Goal: Task Accomplishment & Management: Use online tool/utility

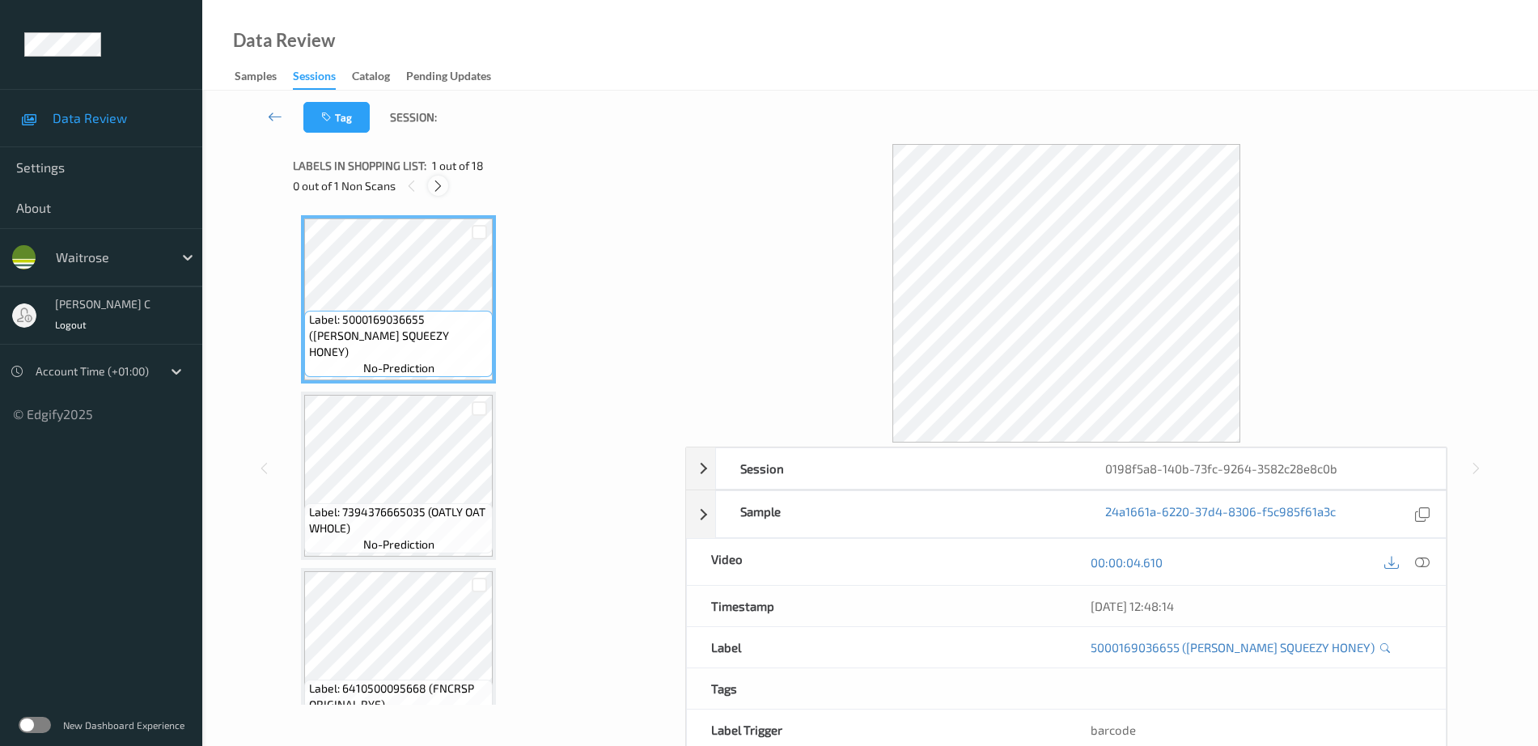
click at [446, 183] on div at bounding box center [438, 186] width 20 height 20
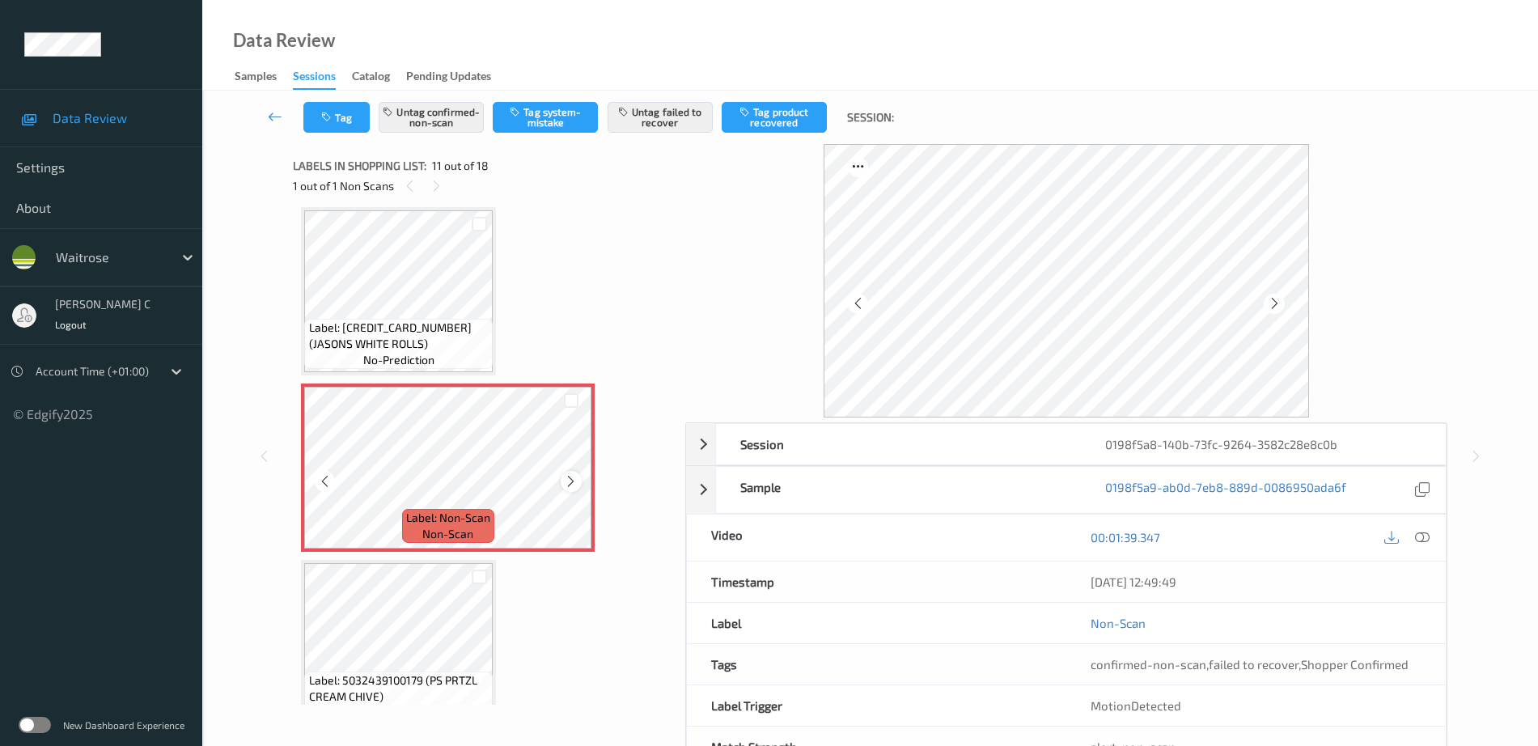
click at [570, 488] on icon at bounding box center [571, 481] width 14 height 15
click at [500, 327] on div "Label: 5000169036655 ([PERSON_NAME] SQUEEZY HONEY) no-prediction Label: 7394376…" at bounding box center [483, 203] width 365 height 3166
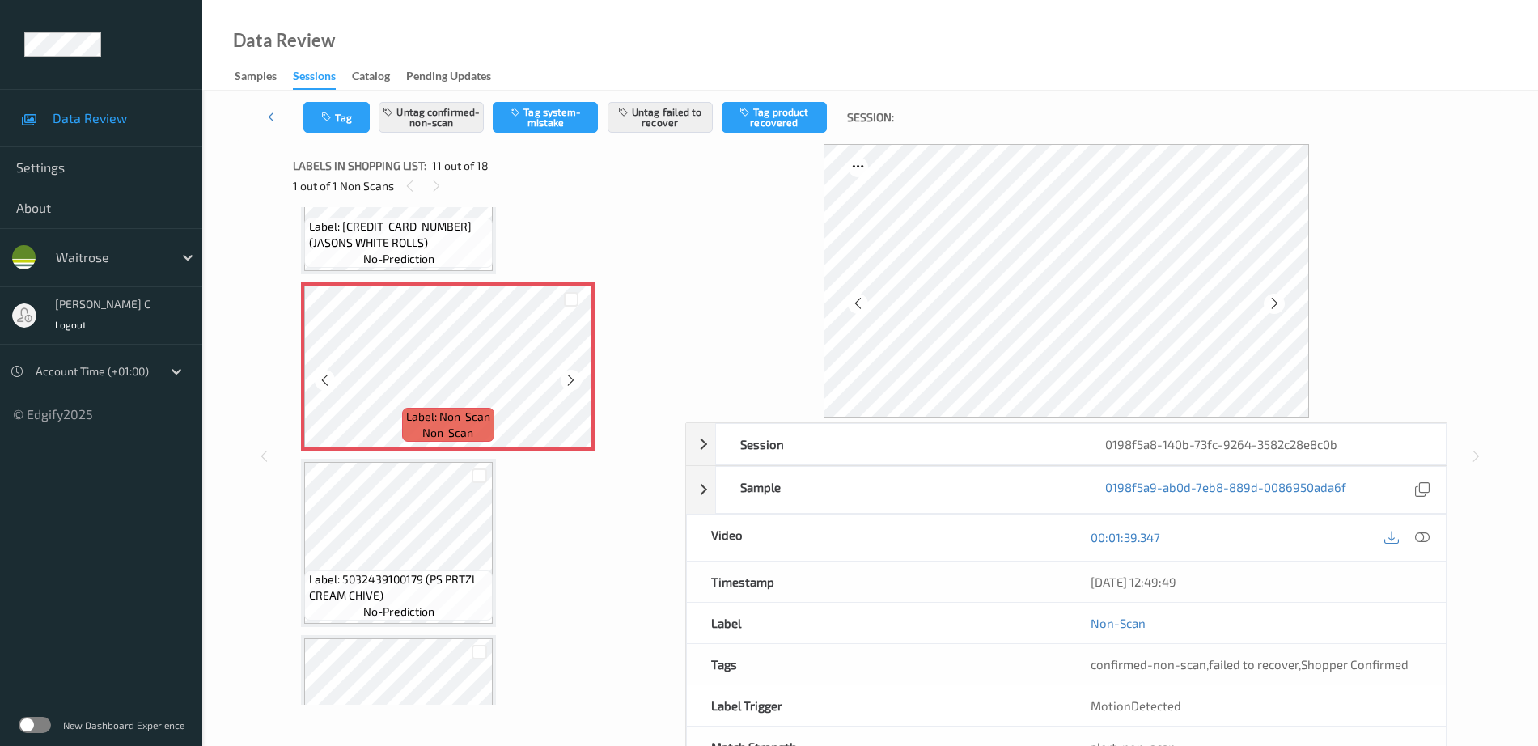
scroll to position [1797, 0]
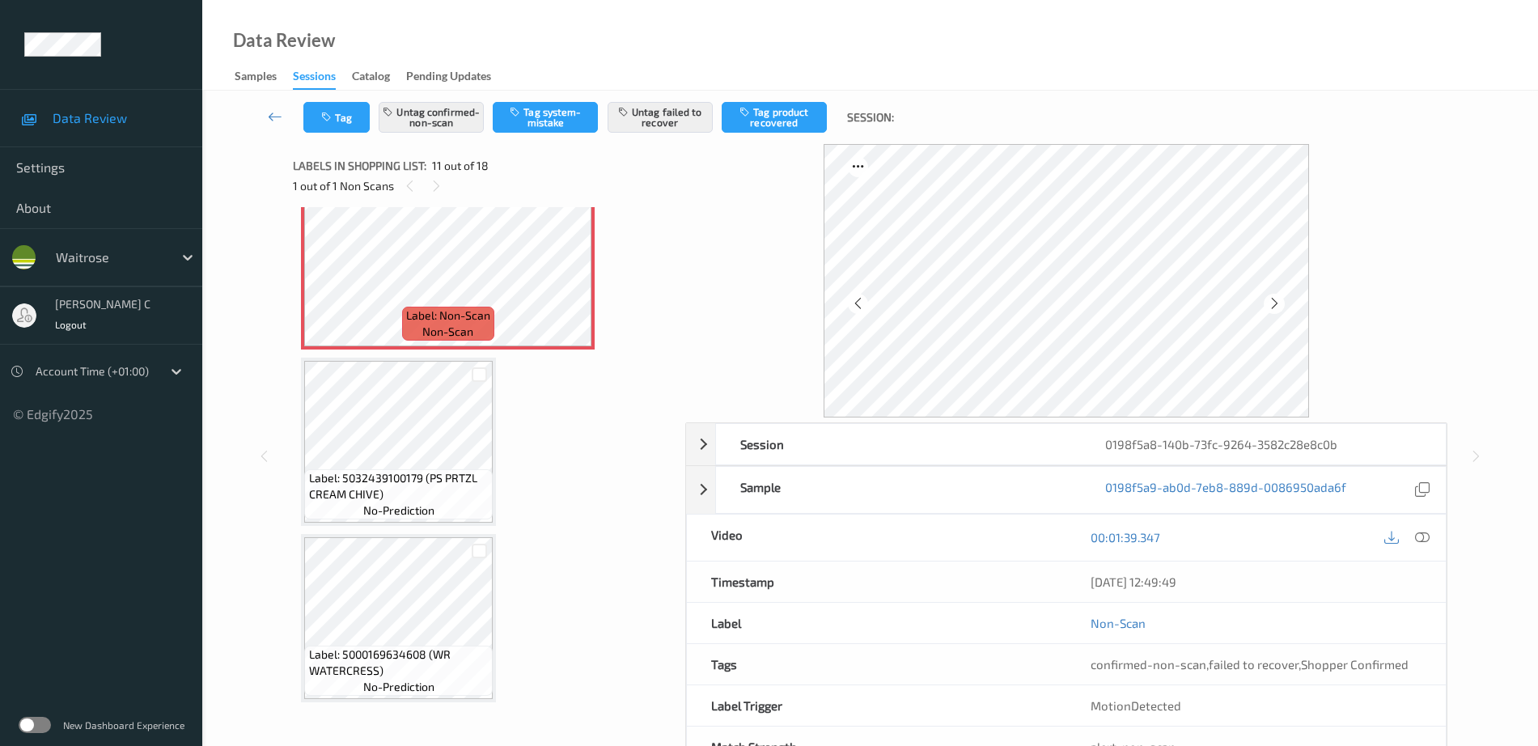
click at [379, 534] on div "Label: 5000169634608 (WR WATERCRESS) no-prediction" at bounding box center [398, 618] width 195 height 168
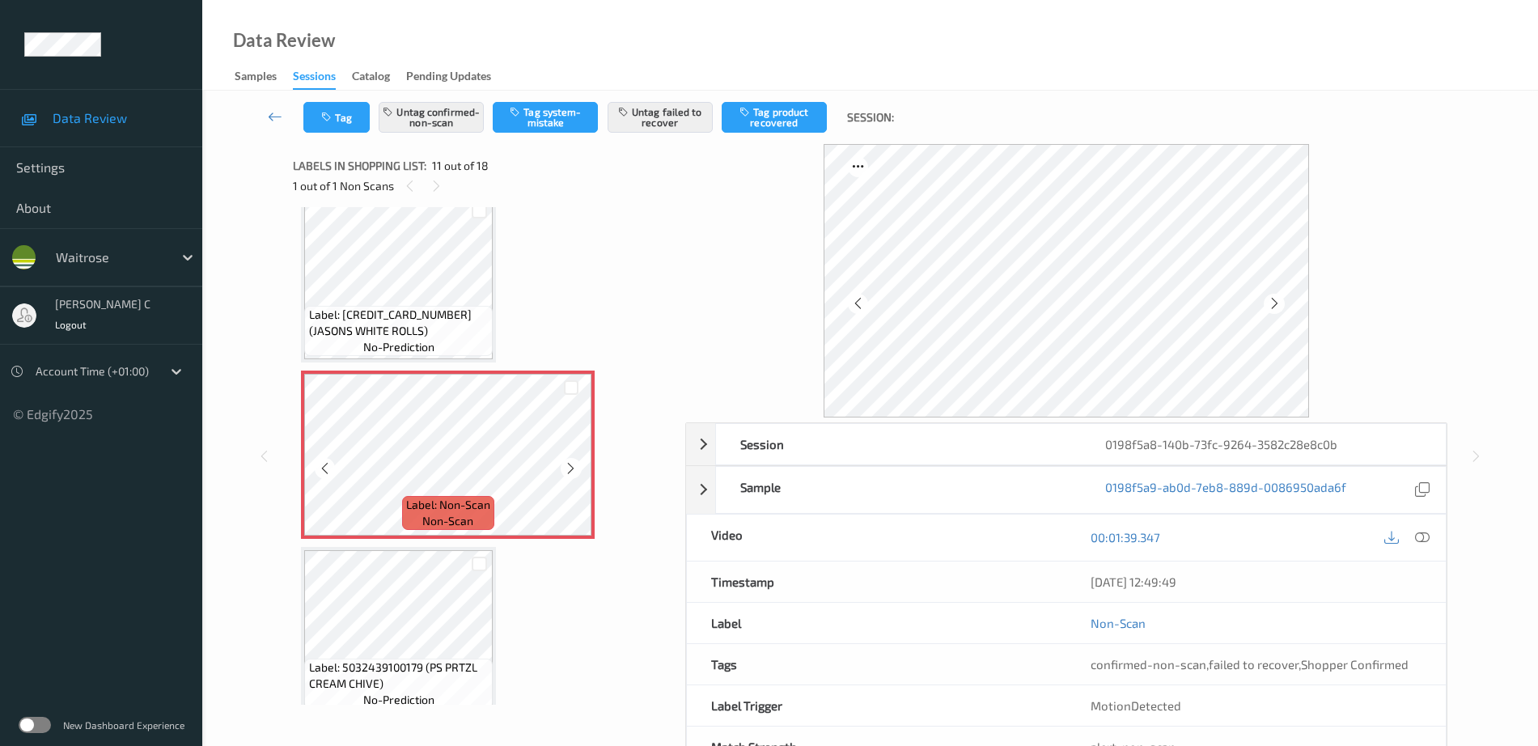
scroll to position [1494, 0]
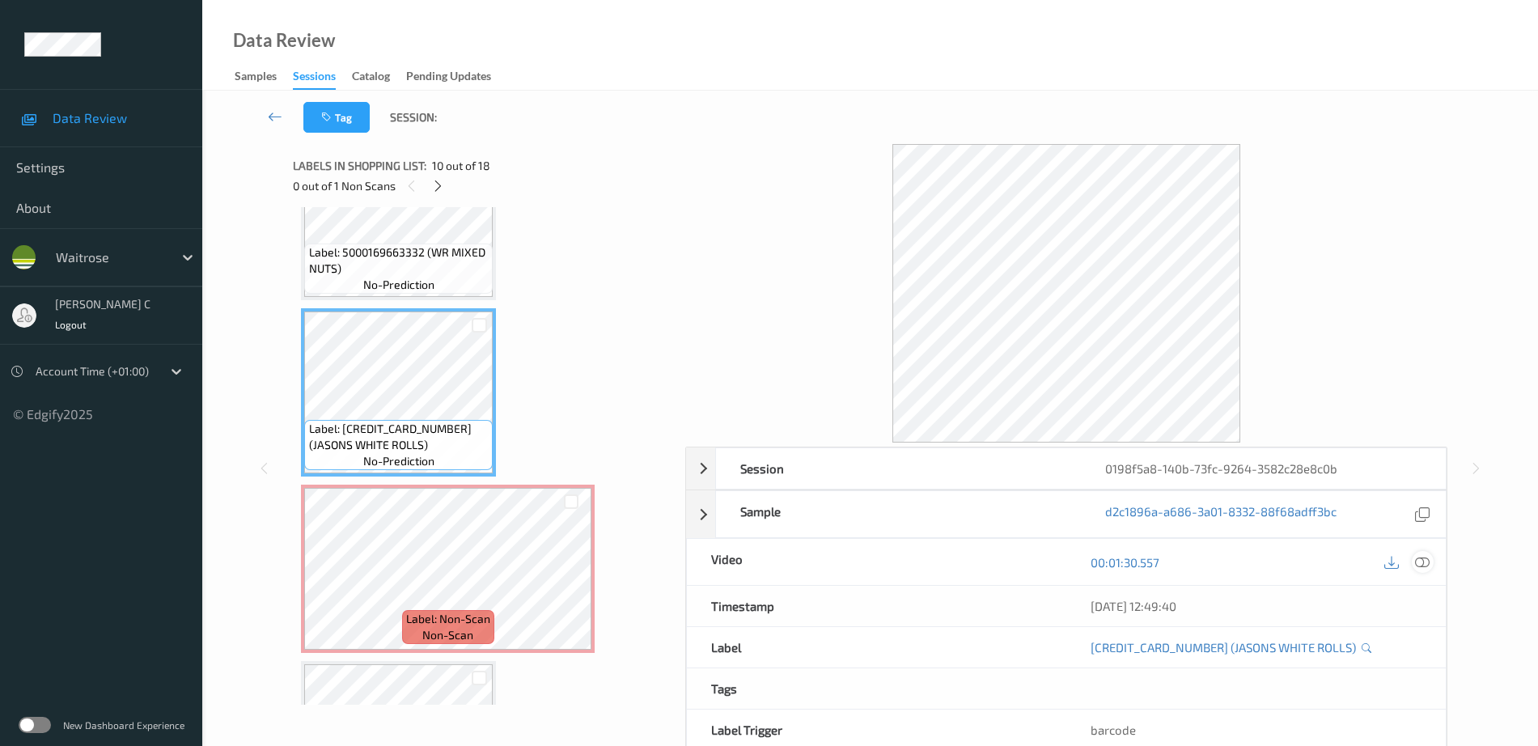
click at [1424, 562] on icon at bounding box center [1422, 562] width 15 height 15
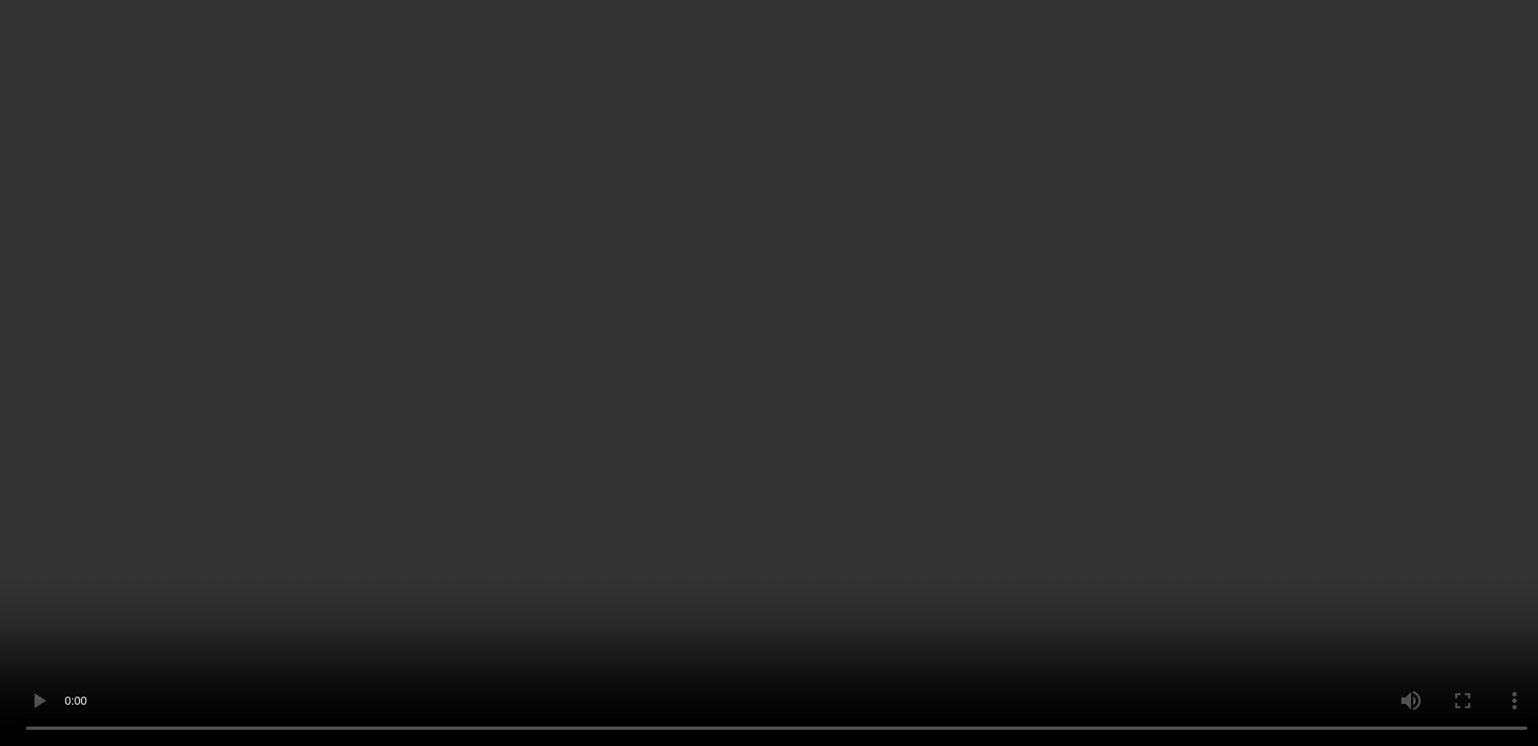
scroll to position [1595, 0]
